Goal: Task Accomplishment & Management: Manage account settings

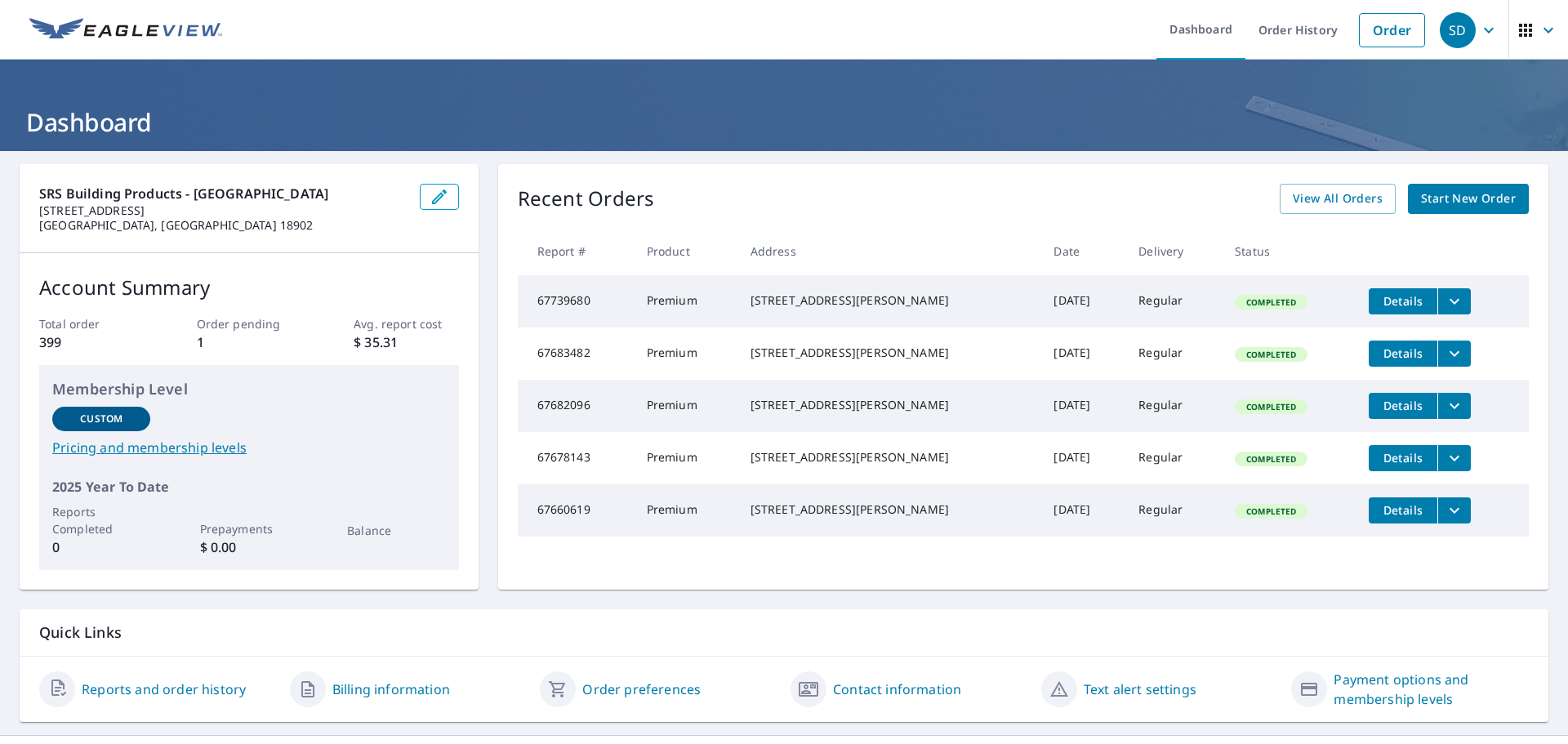
click at [1449, 200] on span "Start New Order" at bounding box center [1468, 199] width 95 height 21
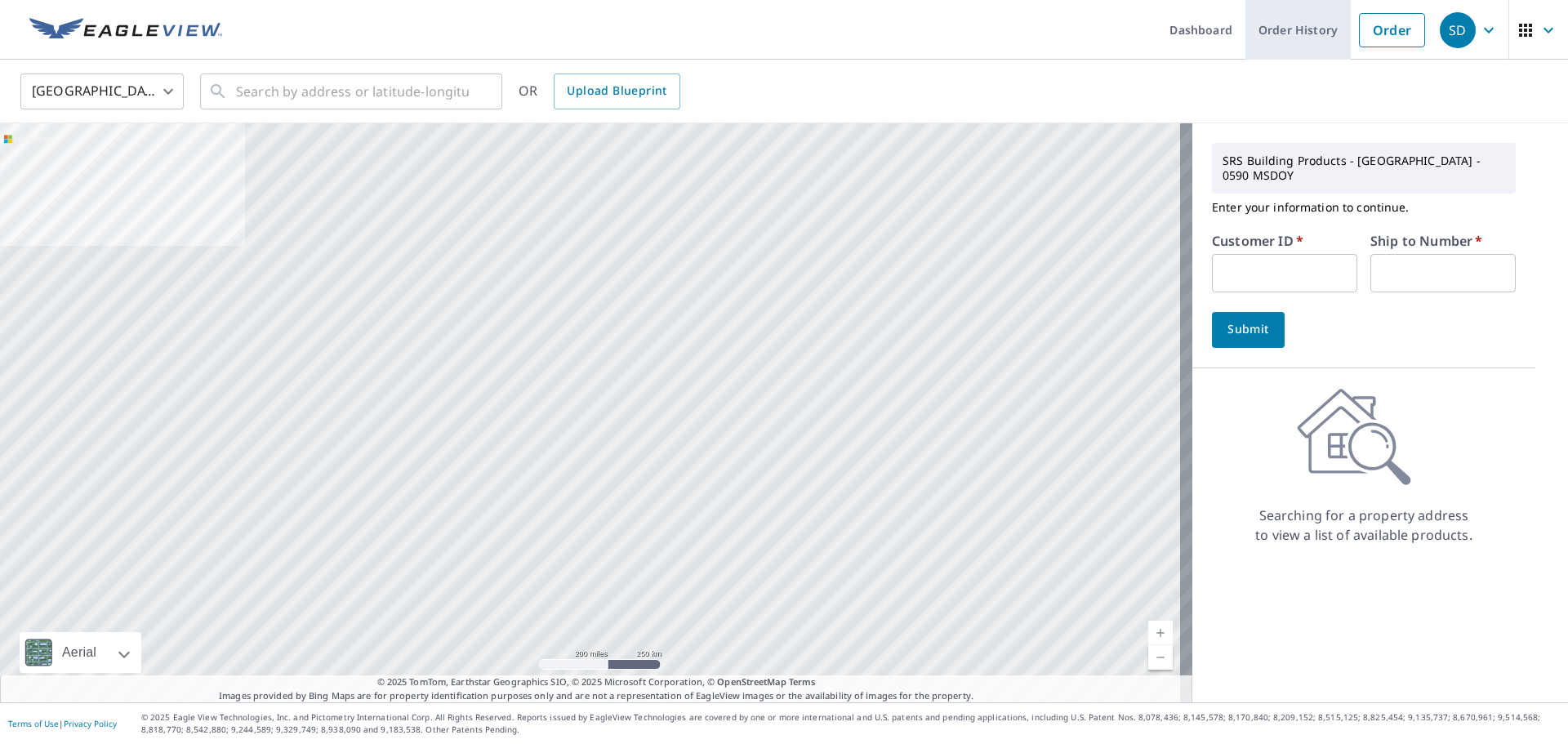
click at [1279, 34] on link "Order History" at bounding box center [1299, 29] width 106 height 60
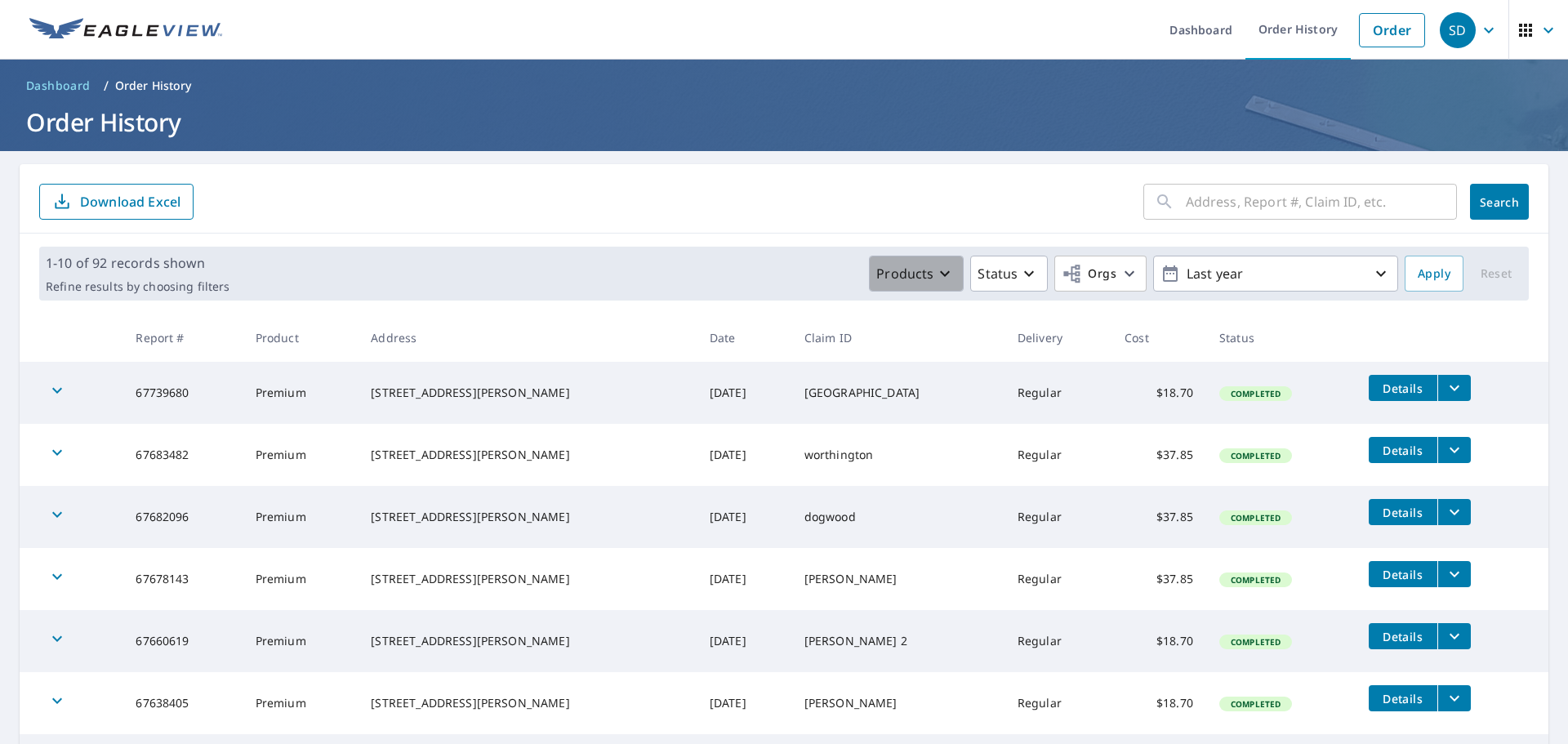
click at [935, 274] on icon "button" at bounding box center [945, 274] width 20 height 20
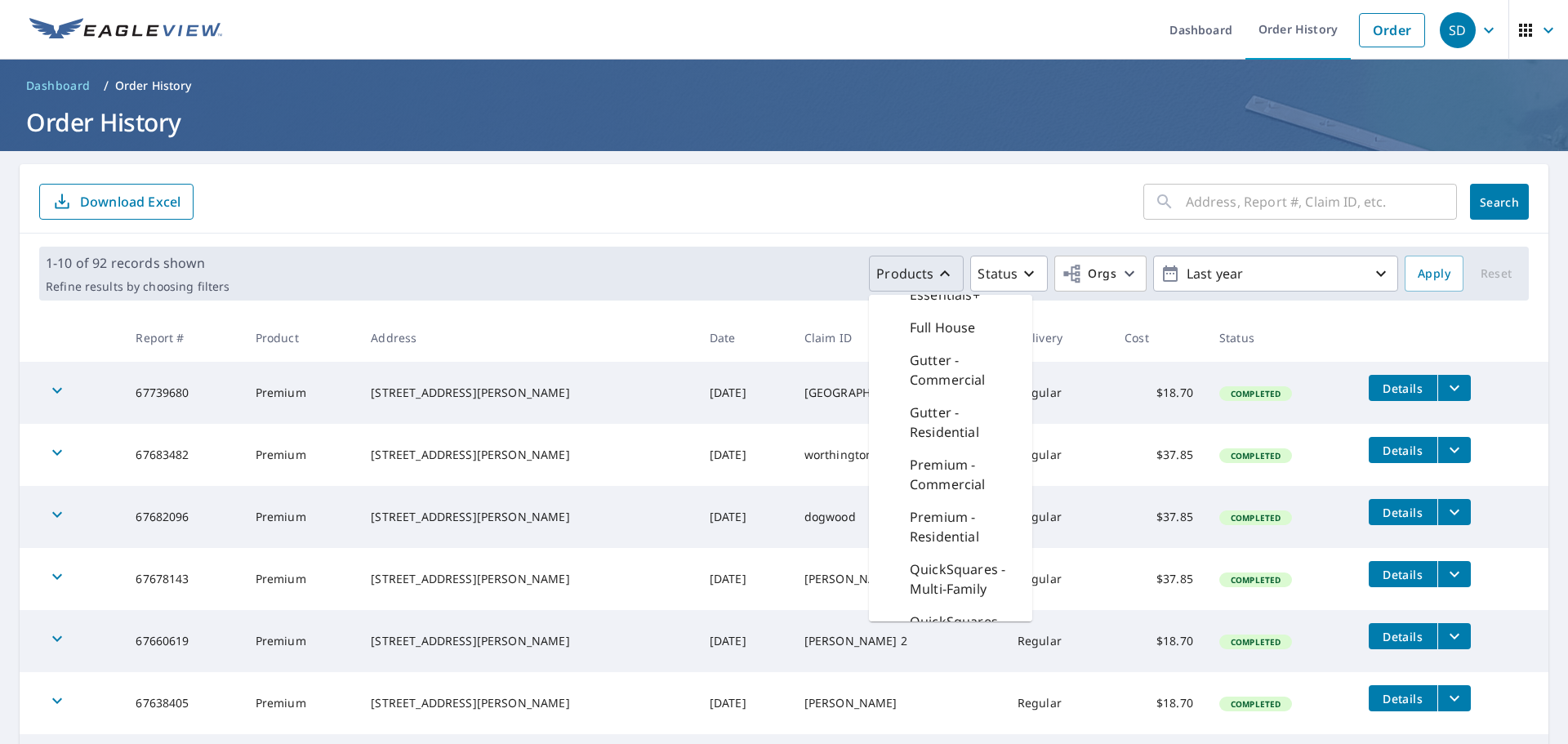
click at [1033, 204] on form "​ Search Download Excel" at bounding box center [784, 202] width 1490 height 36
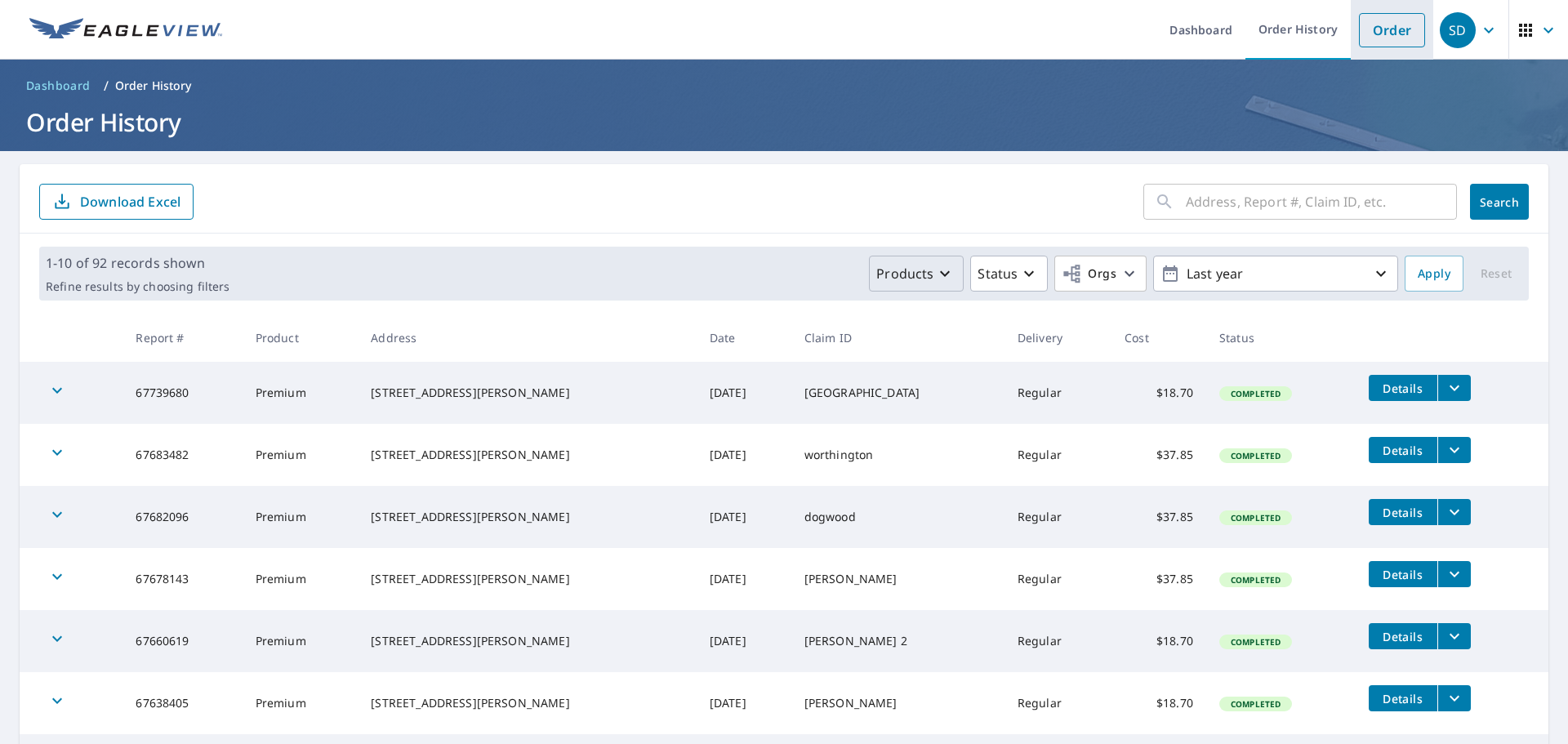
click at [1380, 37] on link "Order" at bounding box center [1393, 29] width 67 height 34
